Goal: Task Accomplishment & Management: Complete application form

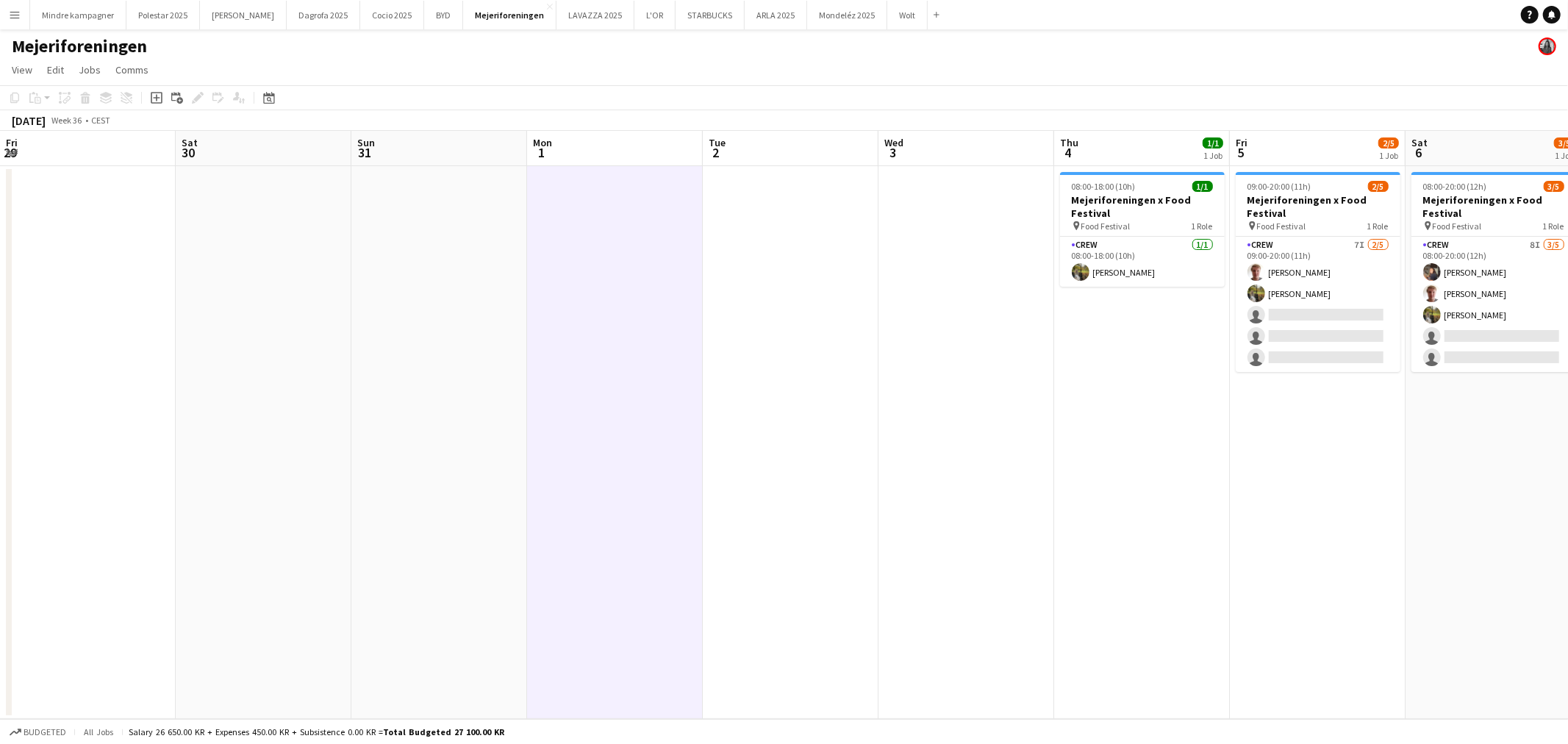
scroll to position [0, 531]
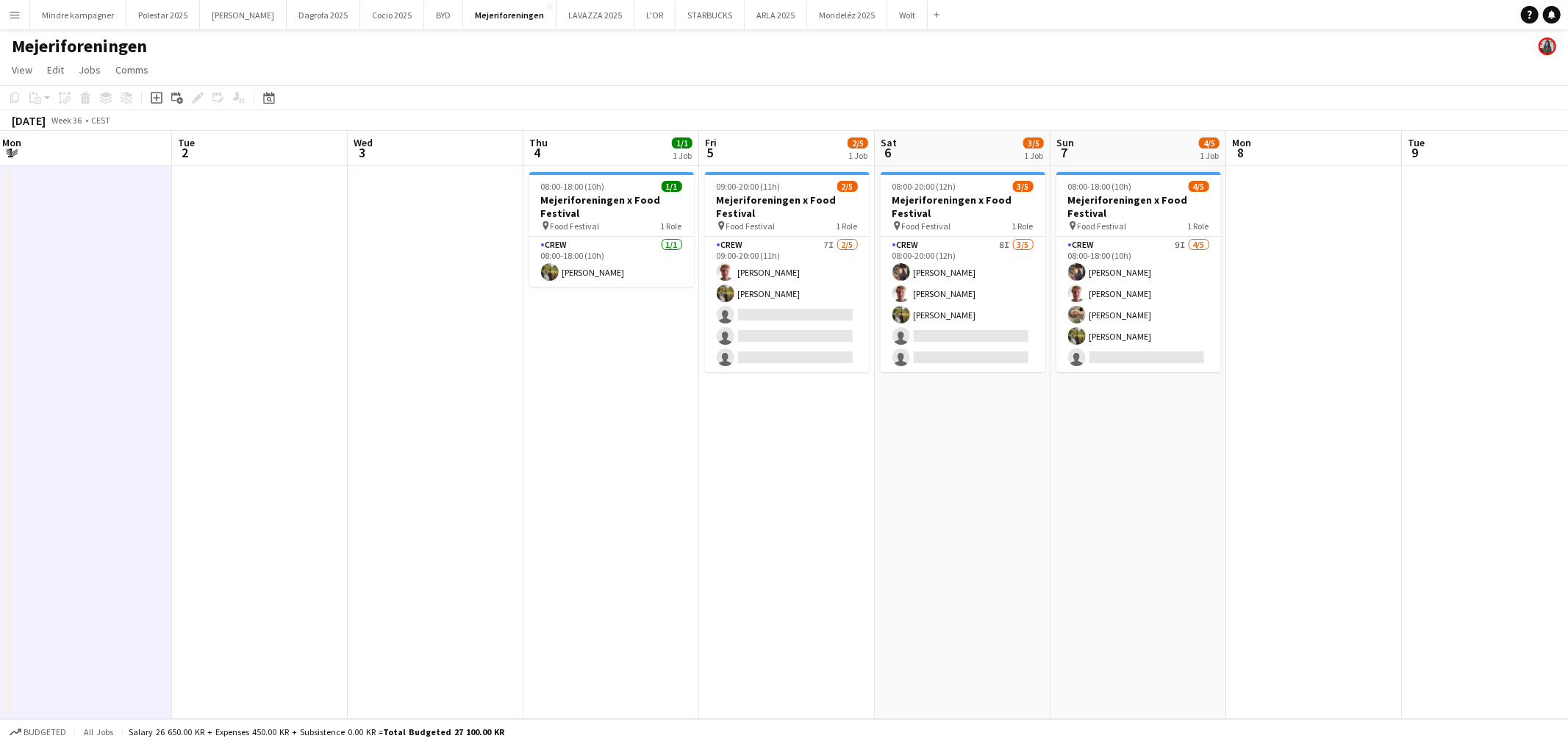
click at [10, 13] on app-icon "Menu" at bounding box center [15, 15] width 12 height 12
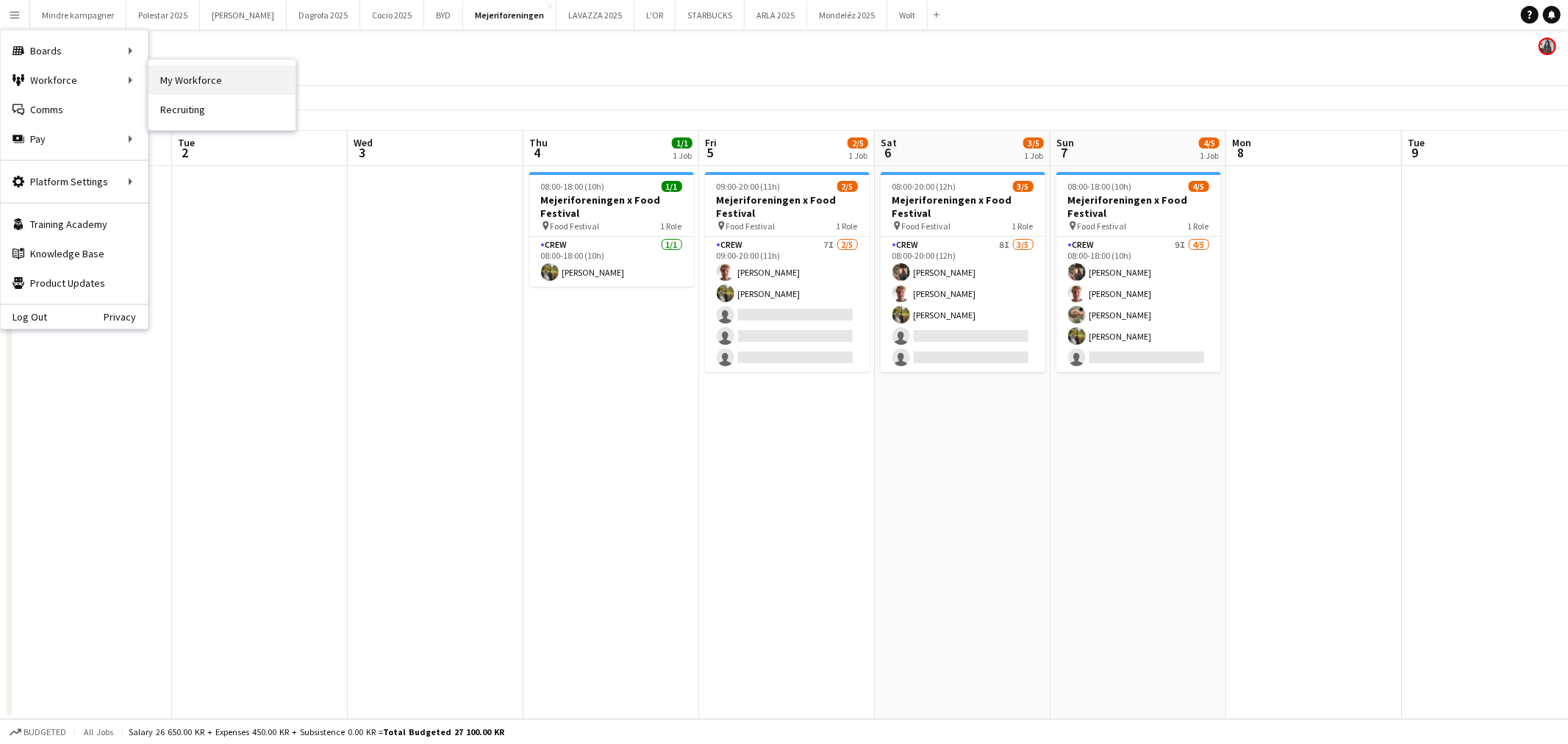
click at [250, 78] on link "My Workforce" at bounding box center [222, 80] width 147 height 29
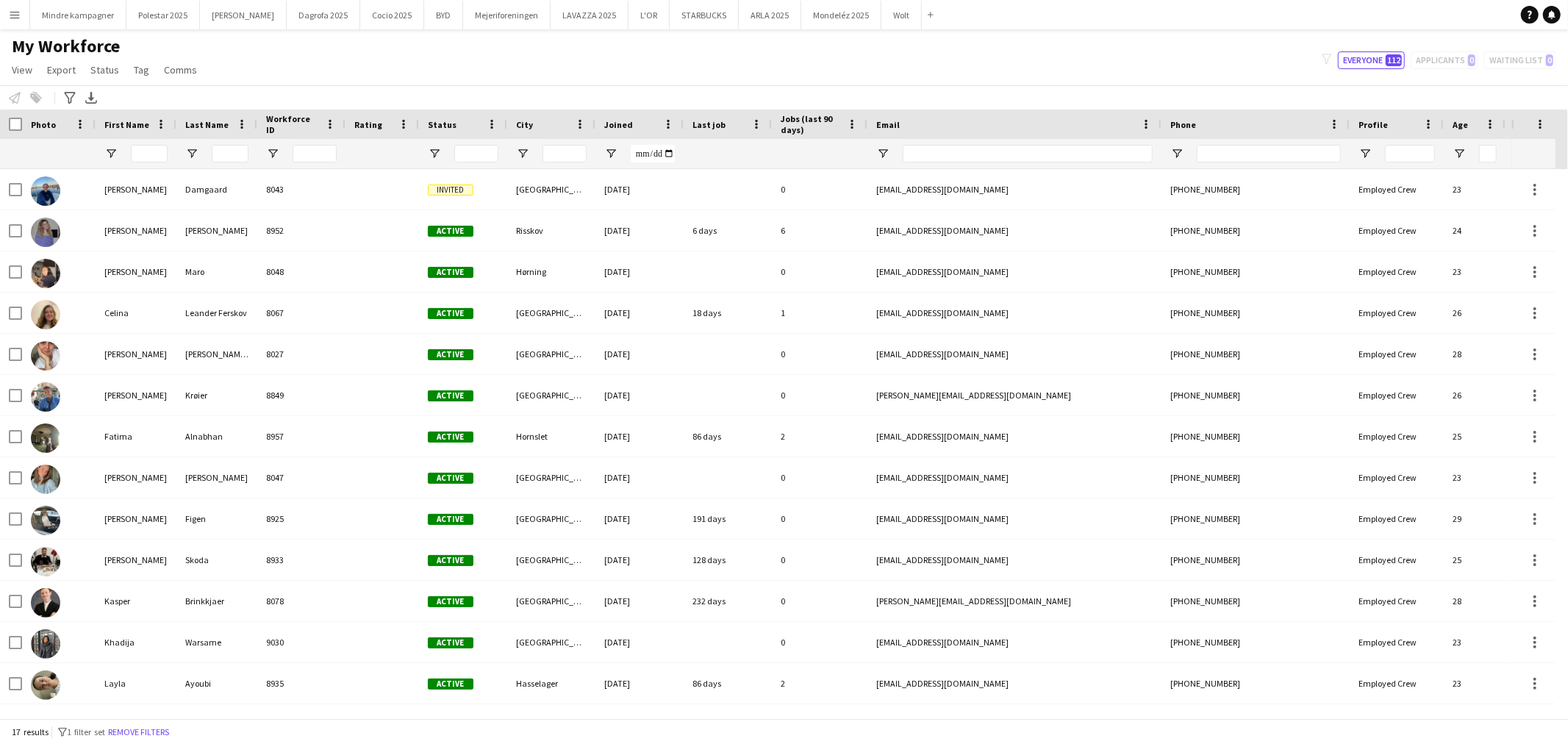
click at [17, 14] on app-icon "Menu" at bounding box center [15, 15] width 12 height 12
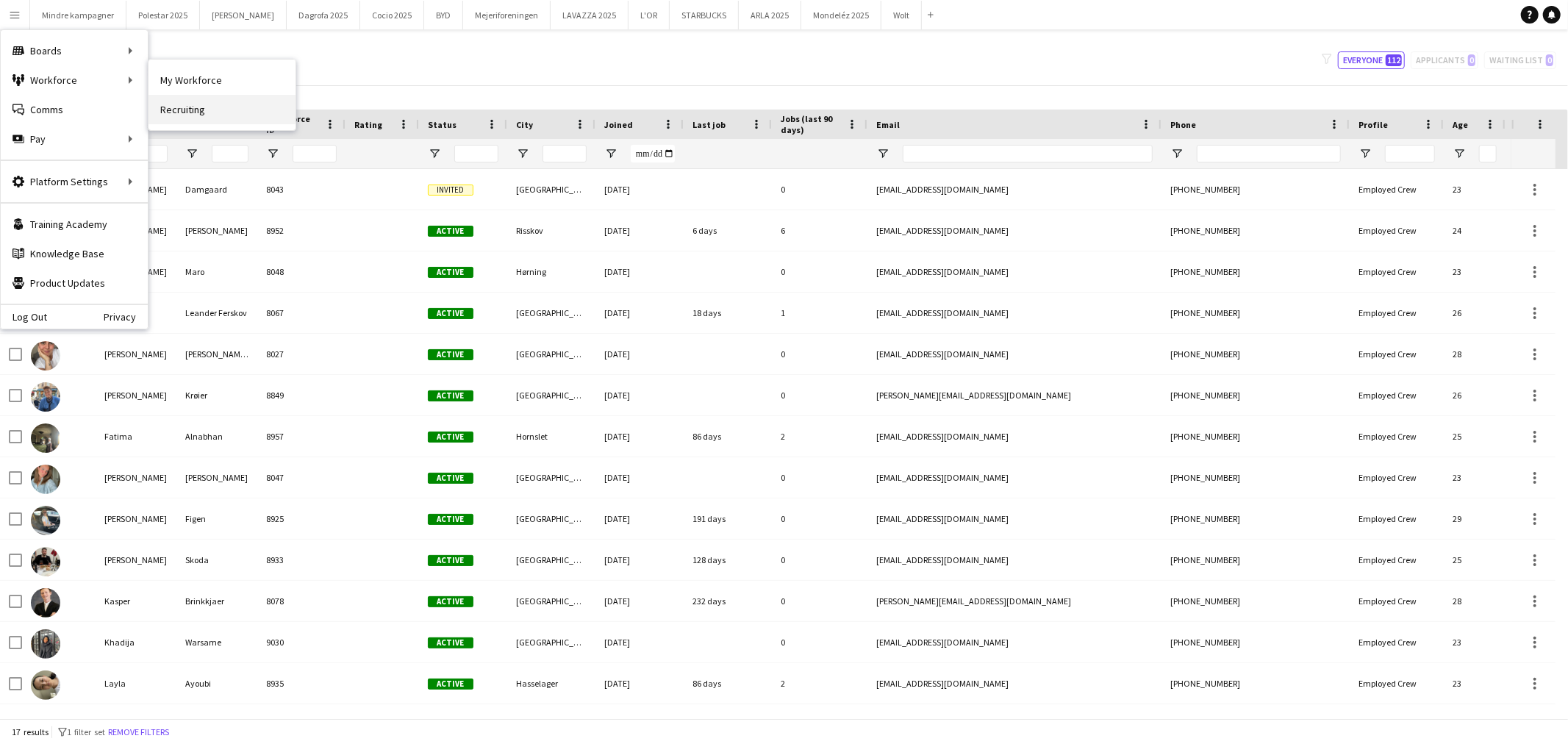
click at [185, 105] on link "Recruiting" at bounding box center [222, 109] width 147 height 29
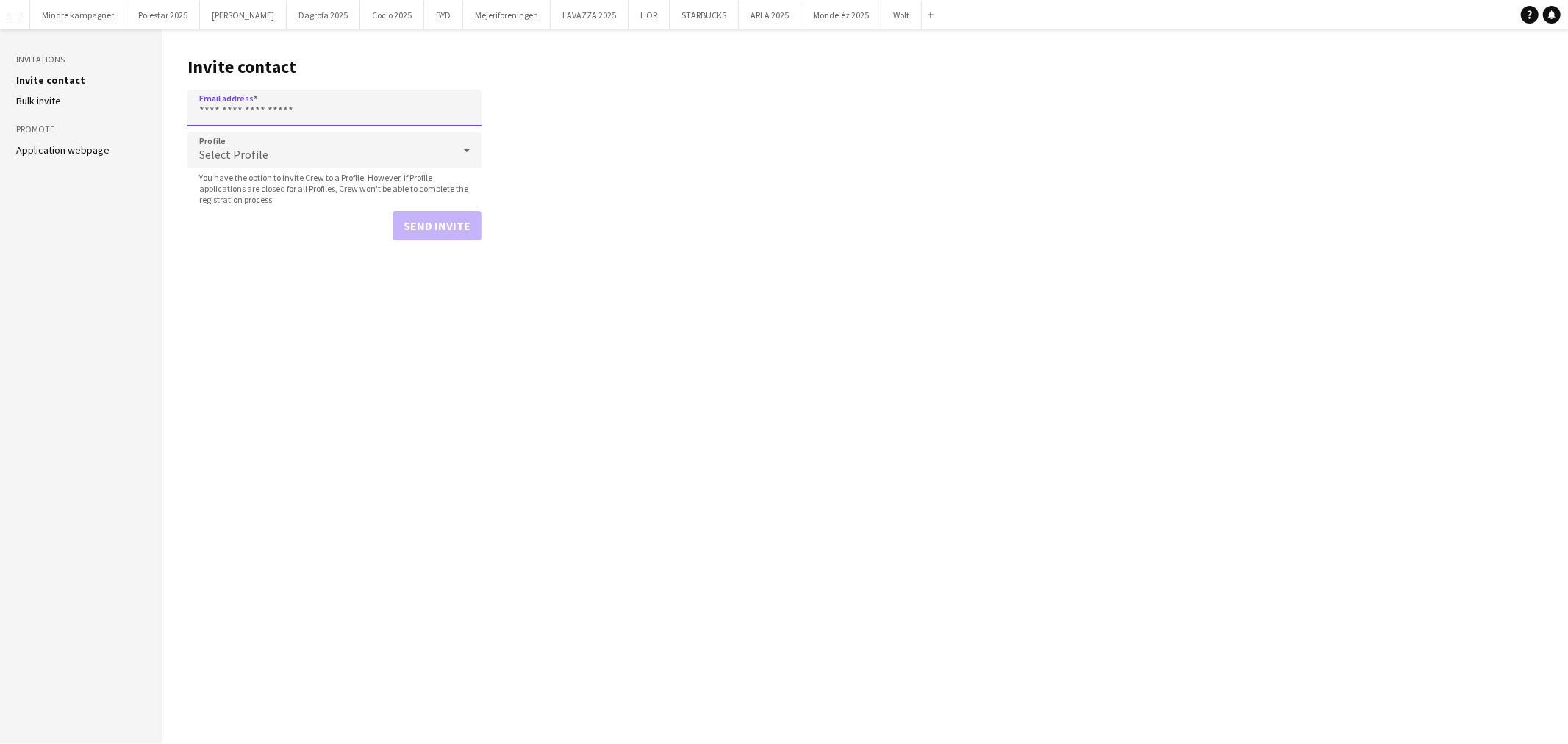
click at [283, 114] on input "Email address" at bounding box center [334, 108] width 294 height 36
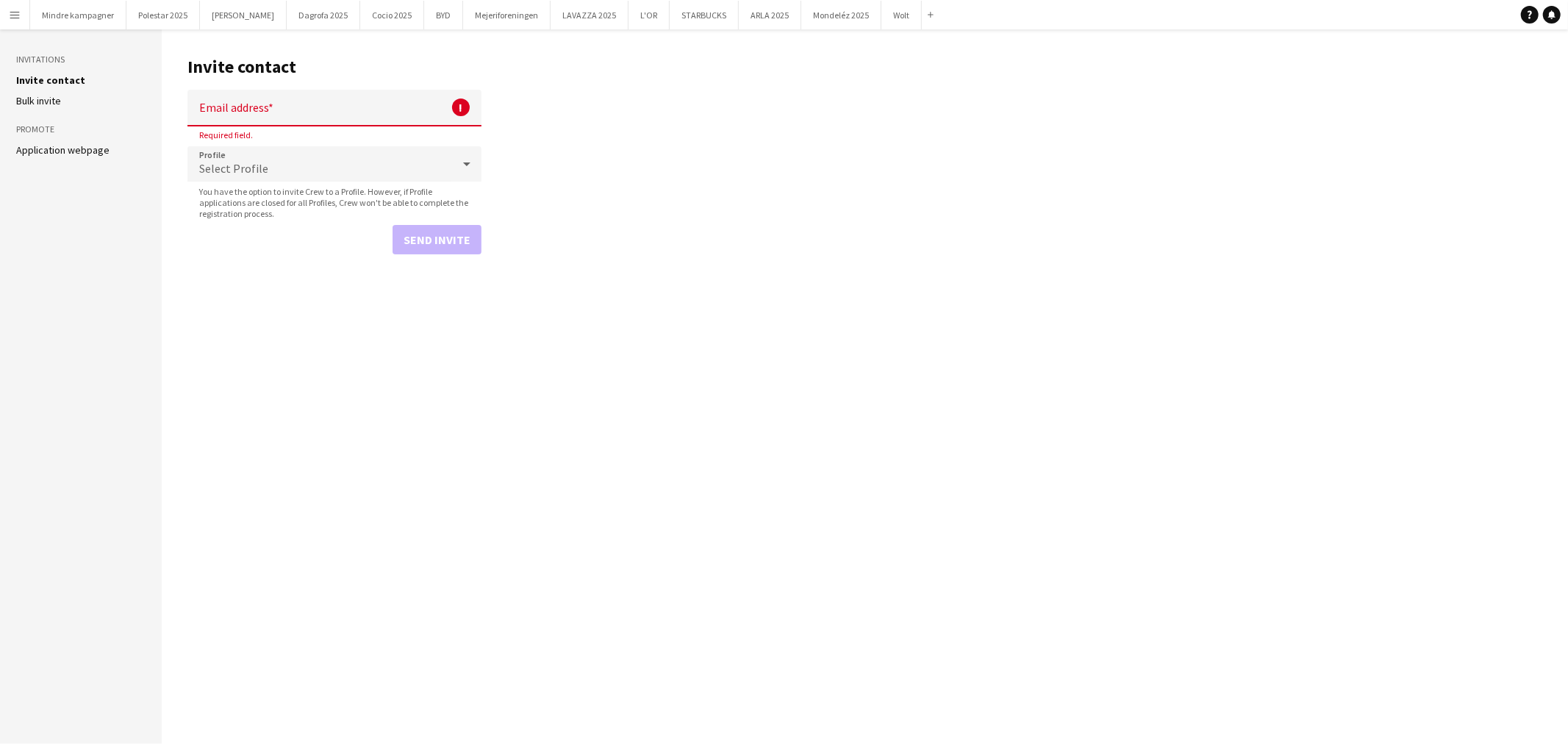
drag, startPoint x: 276, startPoint y: 102, endPoint x: 232, endPoint y: 68, distance: 55.6
click at [276, 102] on input "Email address" at bounding box center [334, 108] width 294 height 36
paste input "**********"
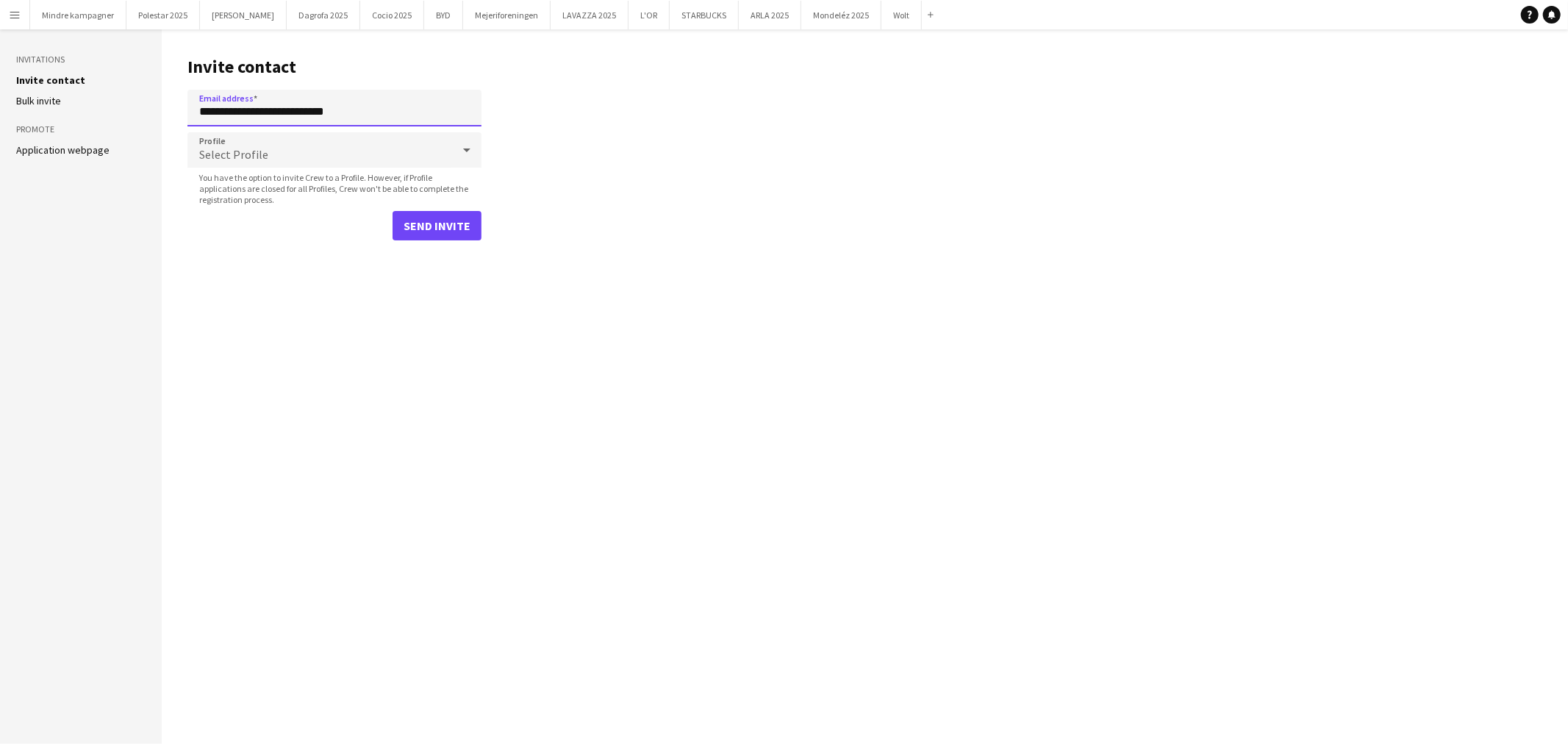
type input "**********"
click at [287, 145] on div "Select Profile" at bounding box center [319, 150] width 264 height 35
click at [284, 193] on span "Employed Crew" at bounding box center [334, 191] width 271 height 14
click at [429, 233] on button "Send invite" at bounding box center [437, 225] width 89 height 29
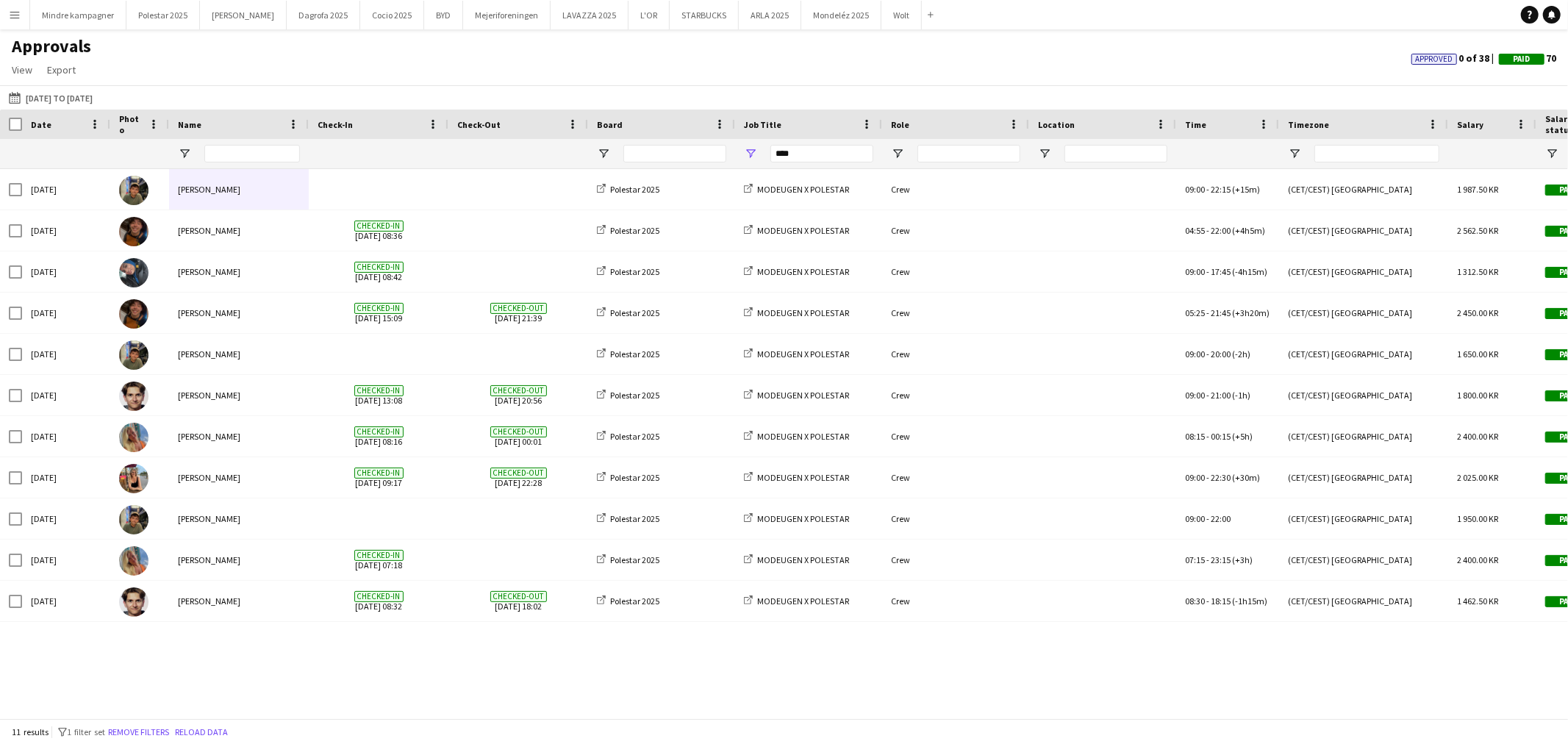
click at [21, 17] on button "Menu" at bounding box center [15, 15] width 29 height 29
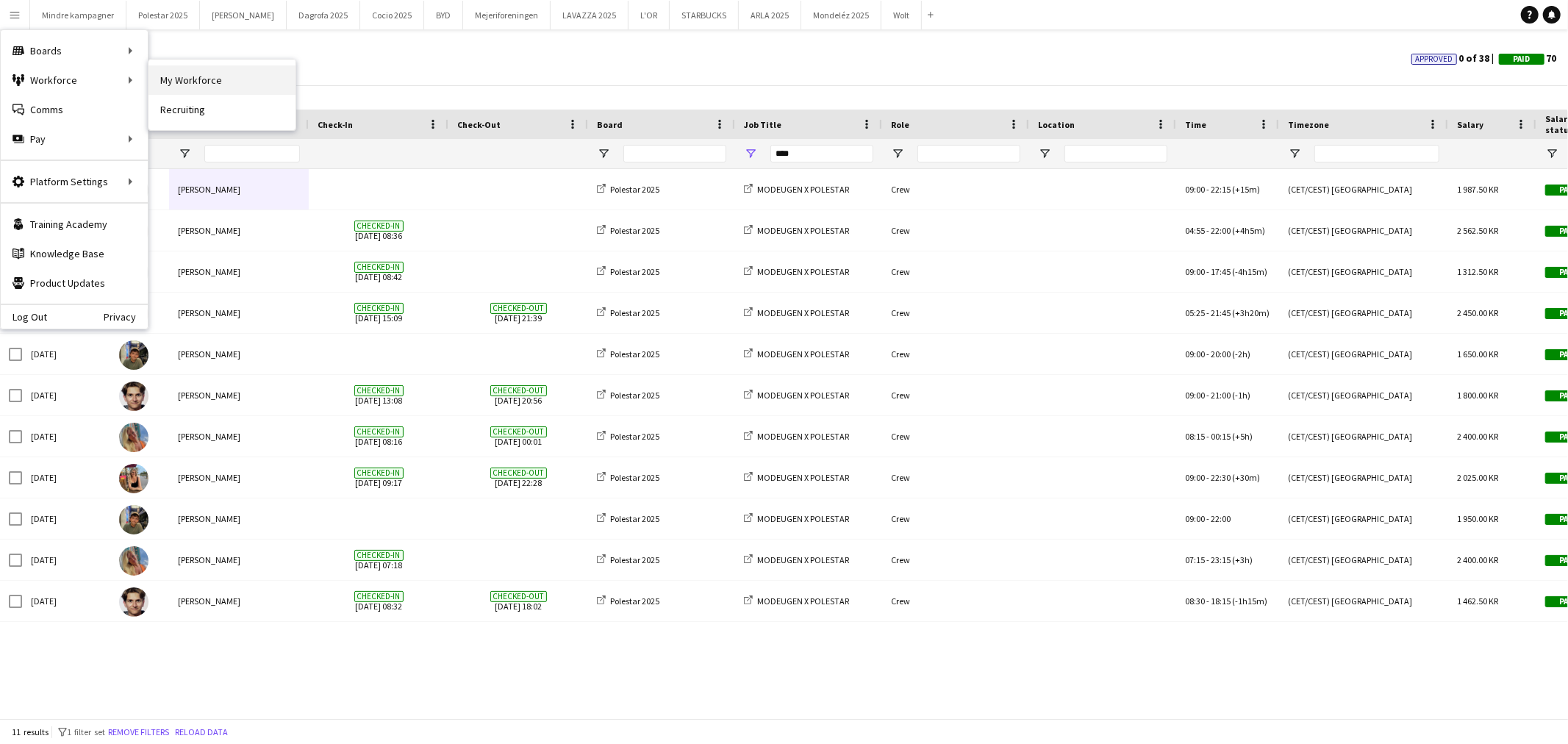
click at [209, 72] on link "My Workforce" at bounding box center [222, 80] width 147 height 29
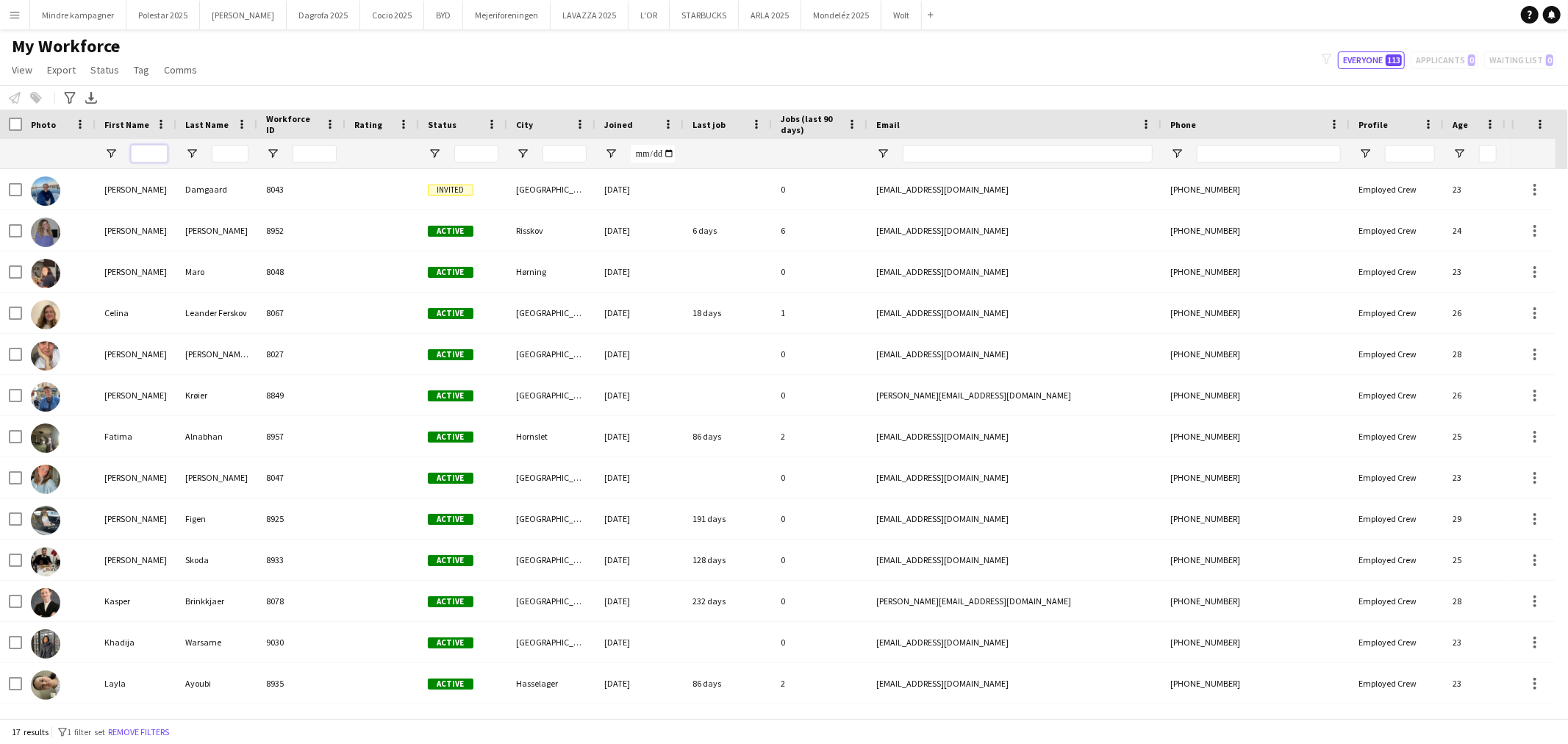
click at [142, 148] on input "First Name Filter Input" at bounding box center [149, 153] width 36 height 17
type input "*"
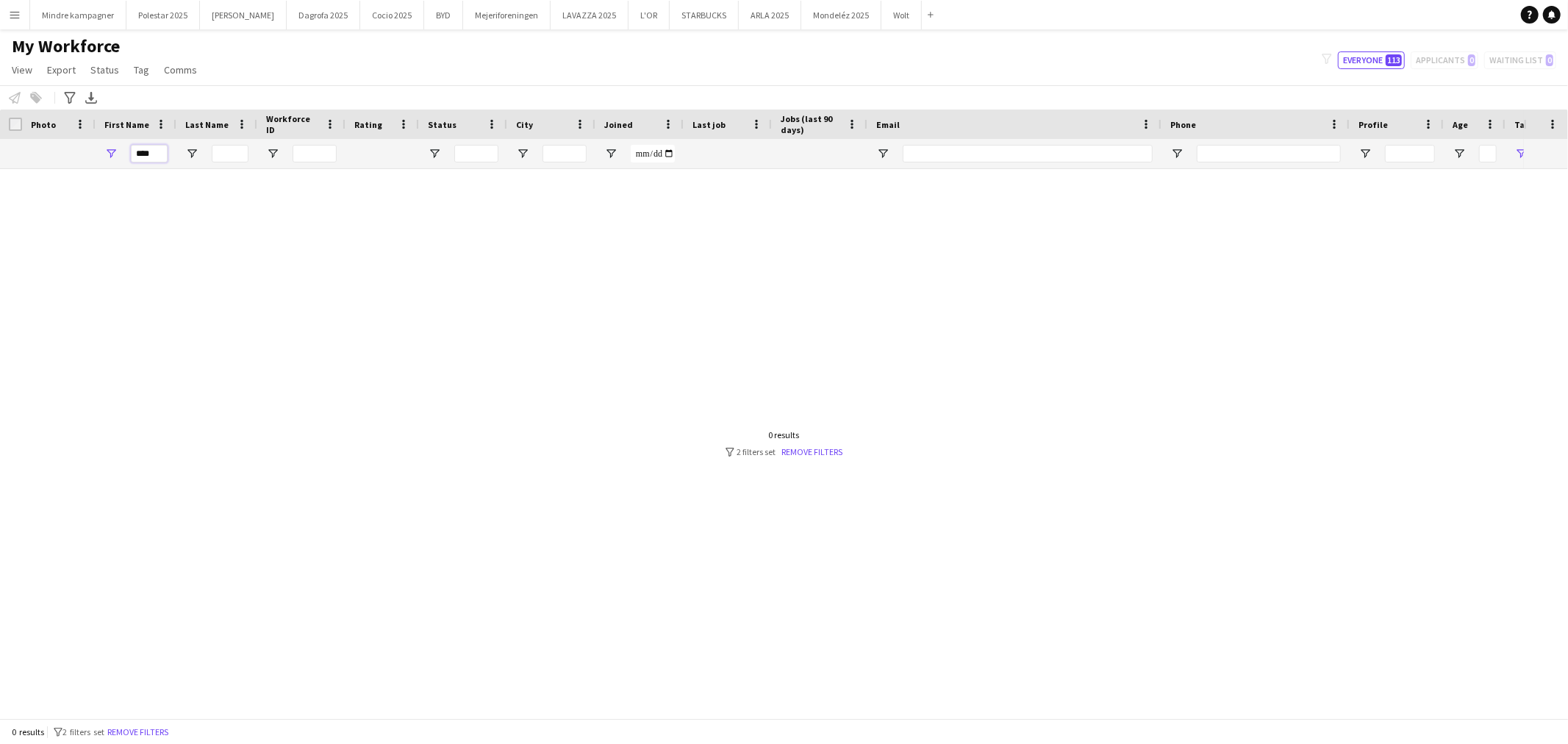
type input "****"
